Goal: Browse casually

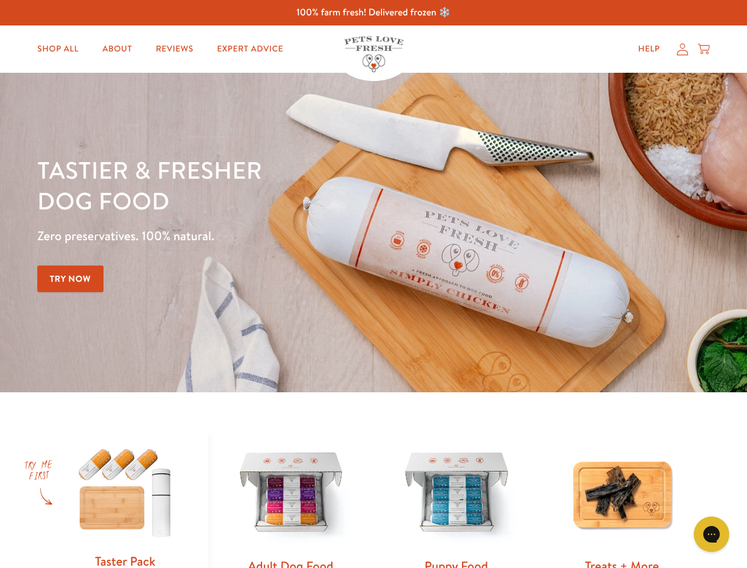
click at [373, 284] on div "Tastier & fresher dog food Zero preservatives. 100% natural. Try Now" at bounding box center [261, 232] width 449 height 156
click at [712, 534] on icon "Gorgias live chat" at bounding box center [711, 533] width 11 height 11
